Goal: Check status: Check status

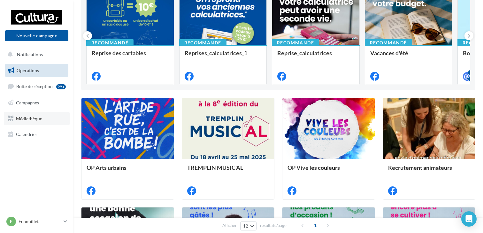
scroll to position [96, 0]
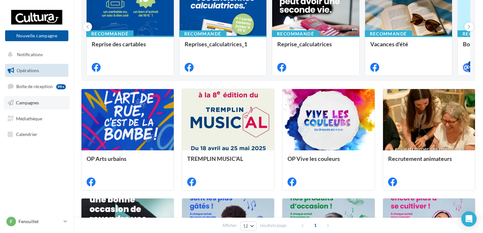
click at [38, 101] on span "Campagnes" at bounding box center [27, 102] width 23 height 5
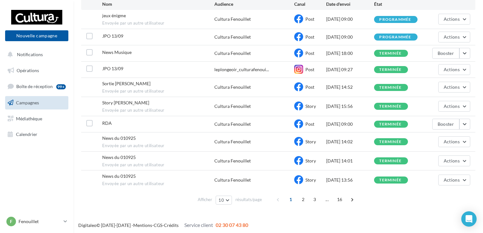
scroll to position [74, 0]
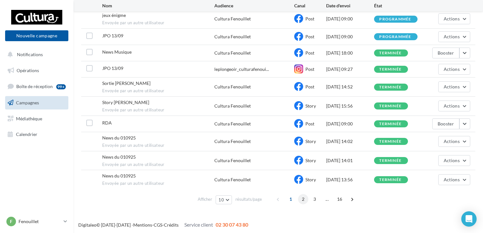
click at [300, 198] on span "2" at bounding box center [303, 199] width 10 height 10
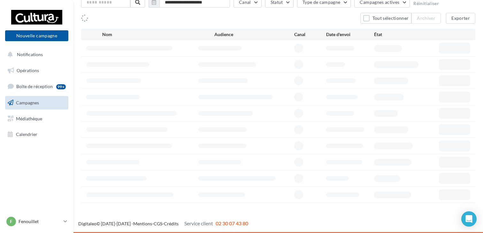
scroll to position [42, 0]
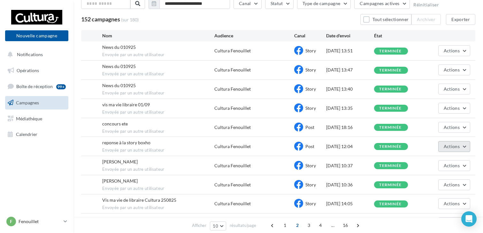
click at [465, 145] on button "Actions" at bounding box center [454, 146] width 32 height 11
click at [435, 159] on button "Voir les résultats" at bounding box center [438, 161] width 64 height 17
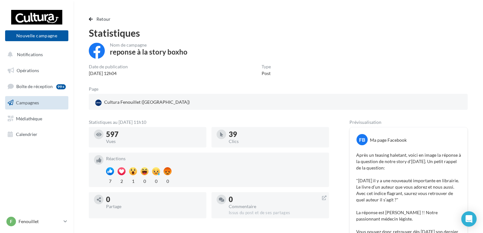
click at [22, 105] on span "Campagnes" at bounding box center [27, 102] width 23 height 5
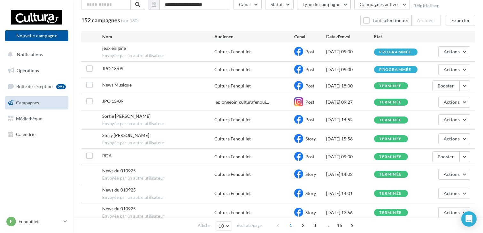
scroll to position [74, 0]
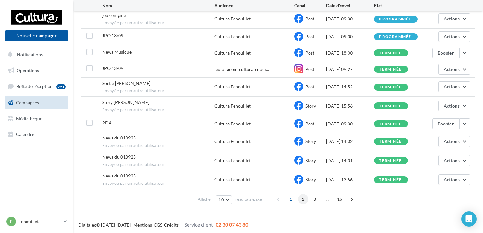
click at [303, 199] on span "2" at bounding box center [303, 199] width 10 height 10
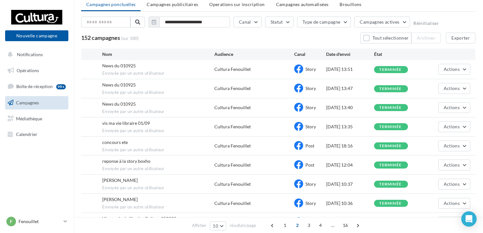
scroll to position [64, 0]
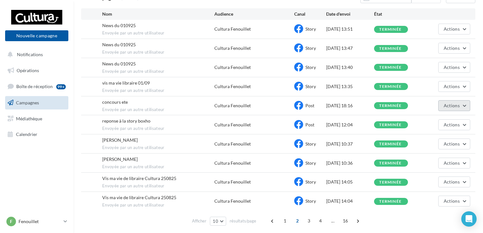
click at [455, 103] on span "Actions" at bounding box center [452, 105] width 16 height 5
click at [445, 120] on button "Voir les résultats" at bounding box center [438, 120] width 64 height 17
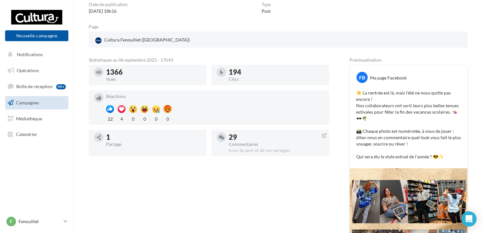
scroll to position [64, 0]
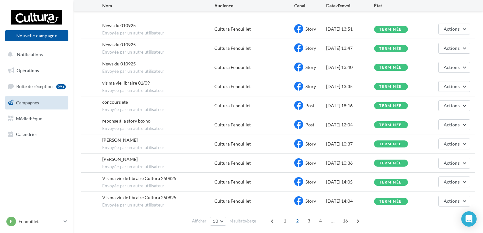
scroll to position [42, 0]
